Goal: Task Accomplishment & Management: Manage account settings

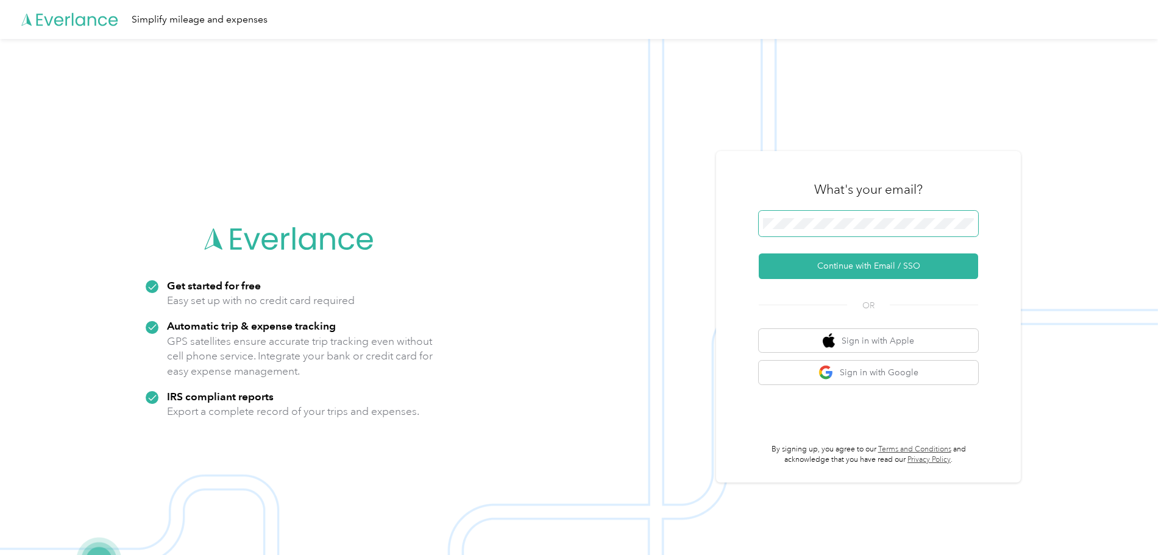
drag, startPoint x: 835, startPoint y: 197, endPoint x: 825, endPoint y: 215, distance: 21.0
click at [834, 205] on div "What's your email?" at bounding box center [868, 189] width 219 height 43
click at [819, 230] on span at bounding box center [868, 224] width 219 height 26
click at [842, 269] on button "Continue with Email / SSO" at bounding box center [868, 267] width 219 height 26
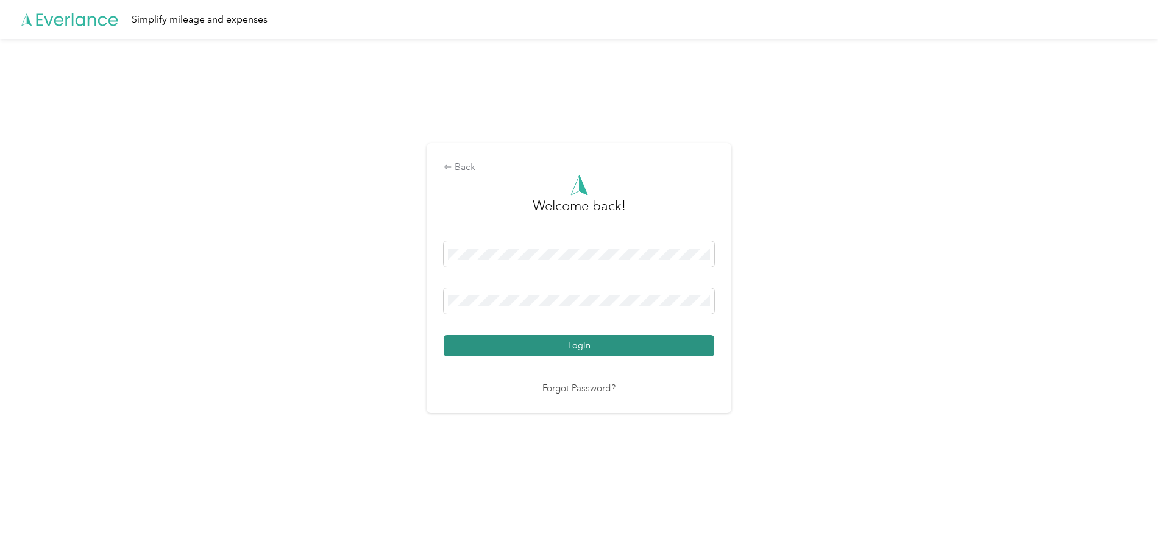
click at [578, 338] on button "Login" at bounding box center [579, 345] width 271 height 21
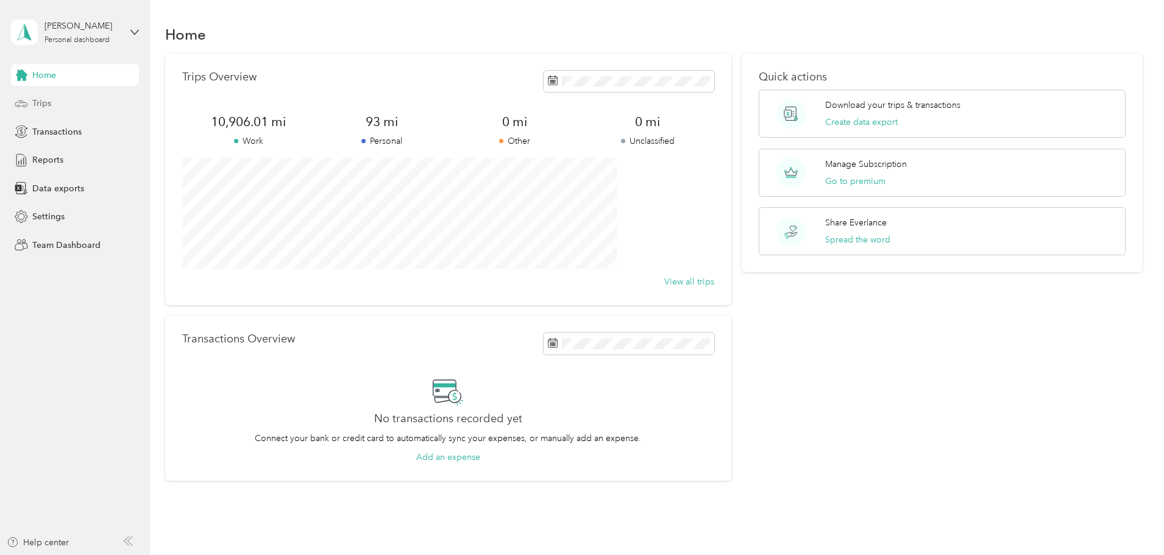
click at [49, 108] on span "Trips" at bounding box center [41, 103] width 19 height 13
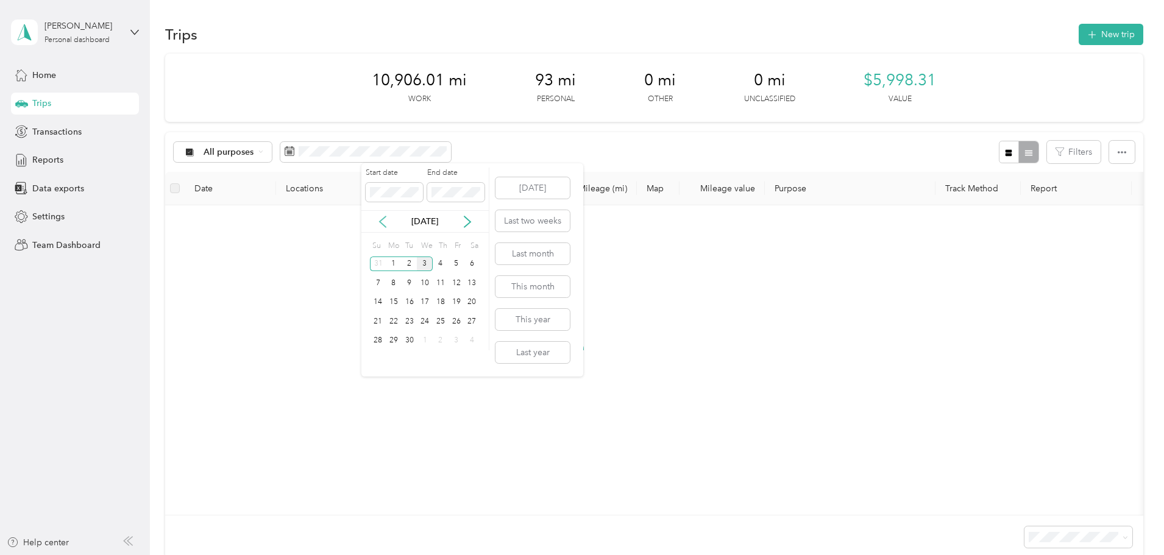
click at [385, 221] on icon at bounding box center [383, 222] width 12 height 12
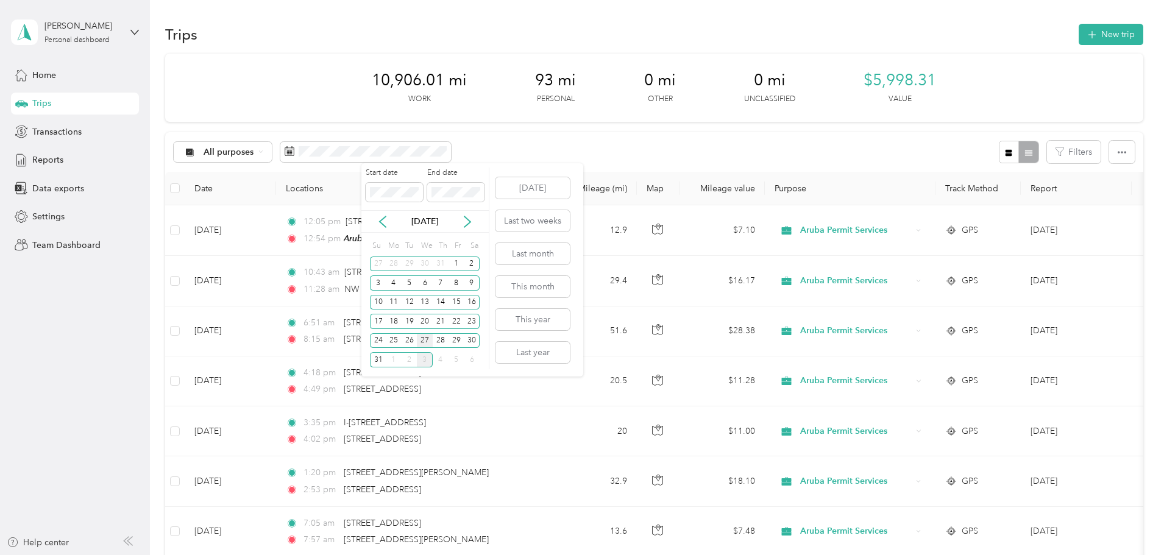
click at [429, 344] on div "27" at bounding box center [425, 340] width 16 height 15
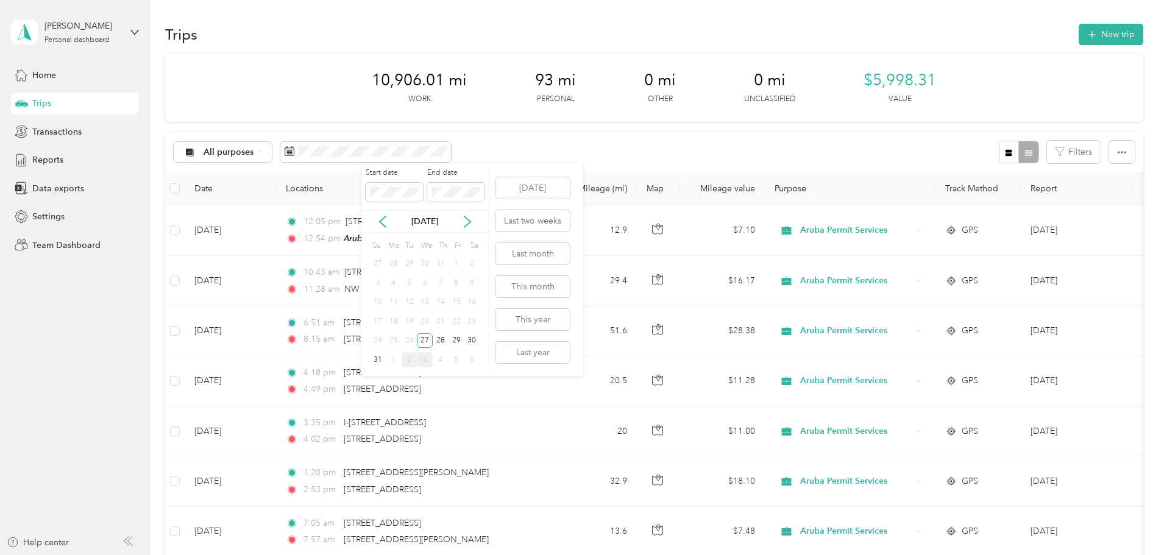
click at [411, 359] on div "2" at bounding box center [410, 359] width 16 height 15
